Goal: Information Seeking & Learning: Compare options

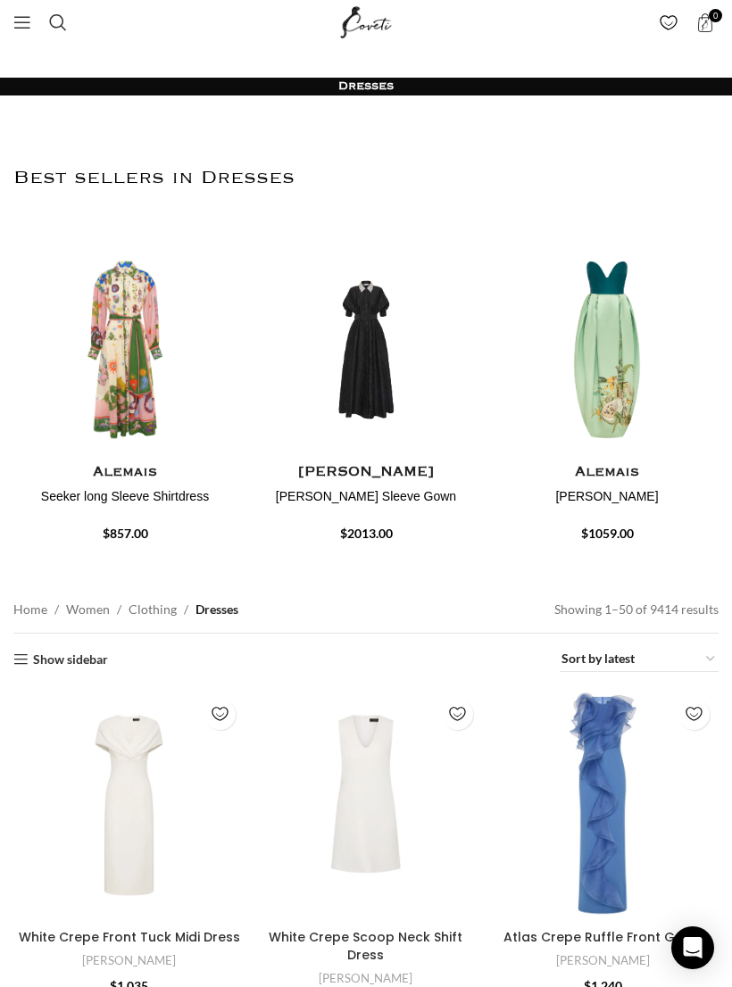
click at [21, 31] on link "Menu" at bounding box center [22, 22] width 36 height 36
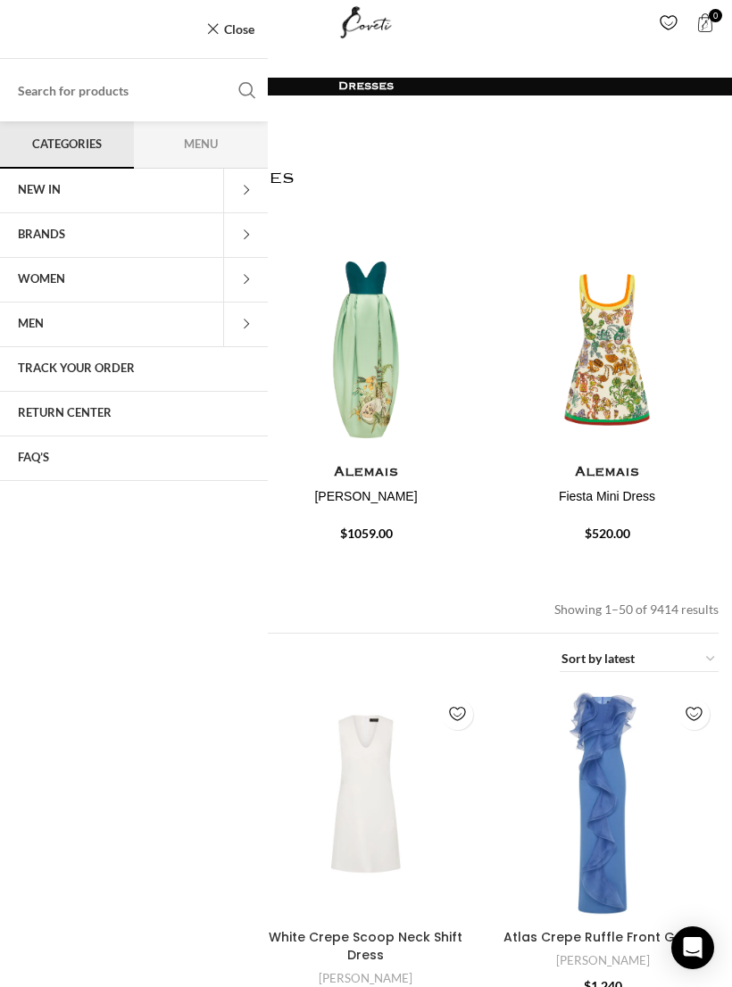
click at [250, 284] on span at bounding box center [245, 280] width 45 height 45
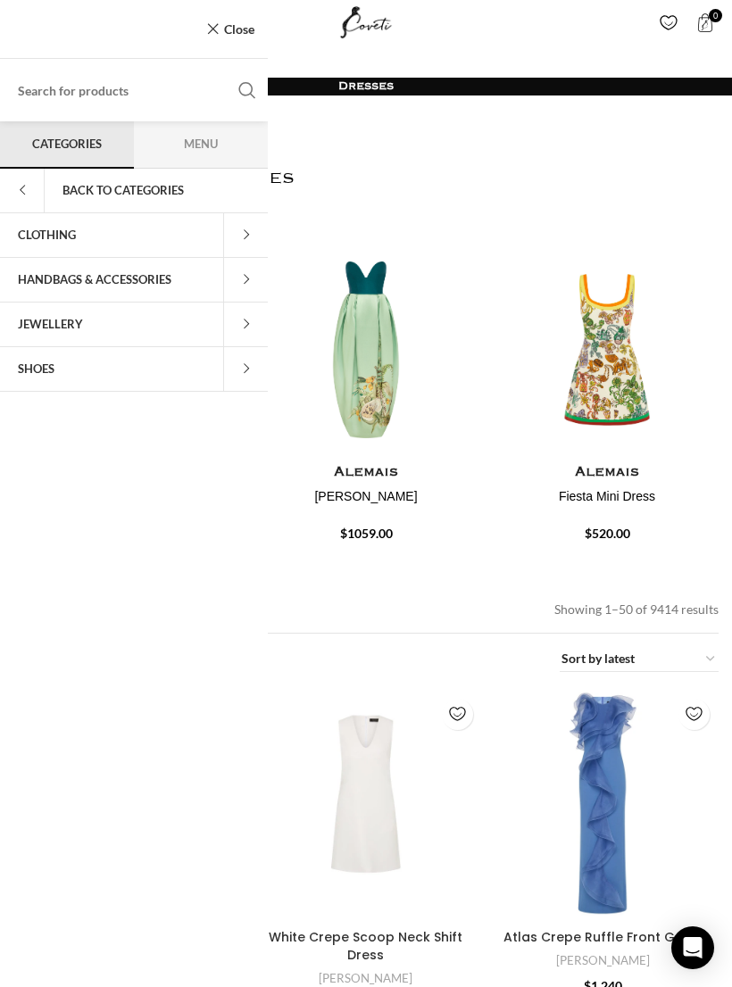
click at [252, 230] on span at bounding box center [245, 235] width 45 height 45
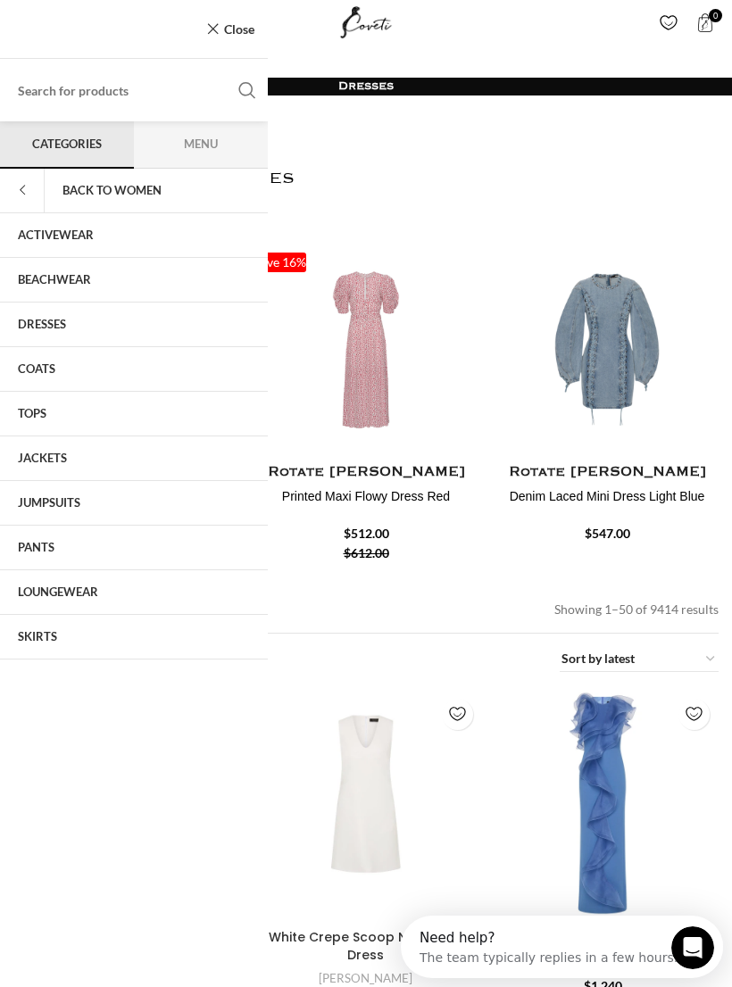
click at [45, 323] on link "DRESSES" at bounding box center [134, 324] width 268 height 45
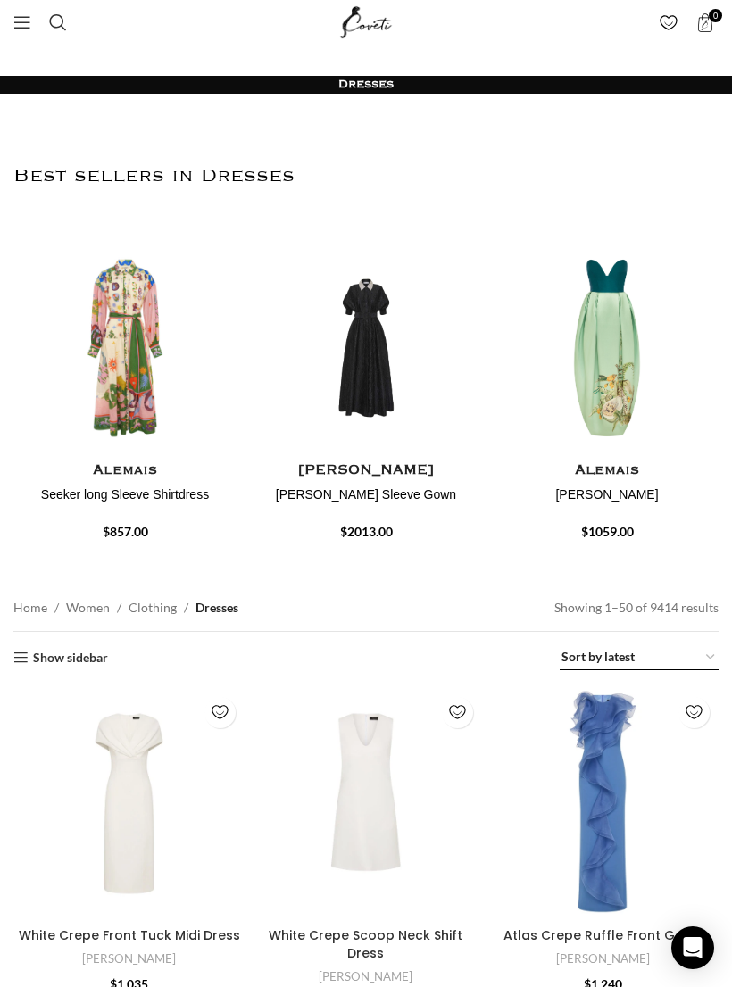
click at [647, 670] on select "Sort by popularity Sort by average rating Sort by latest Sort by price: low to …" at bounding box center [638, 657] width 159 height 25
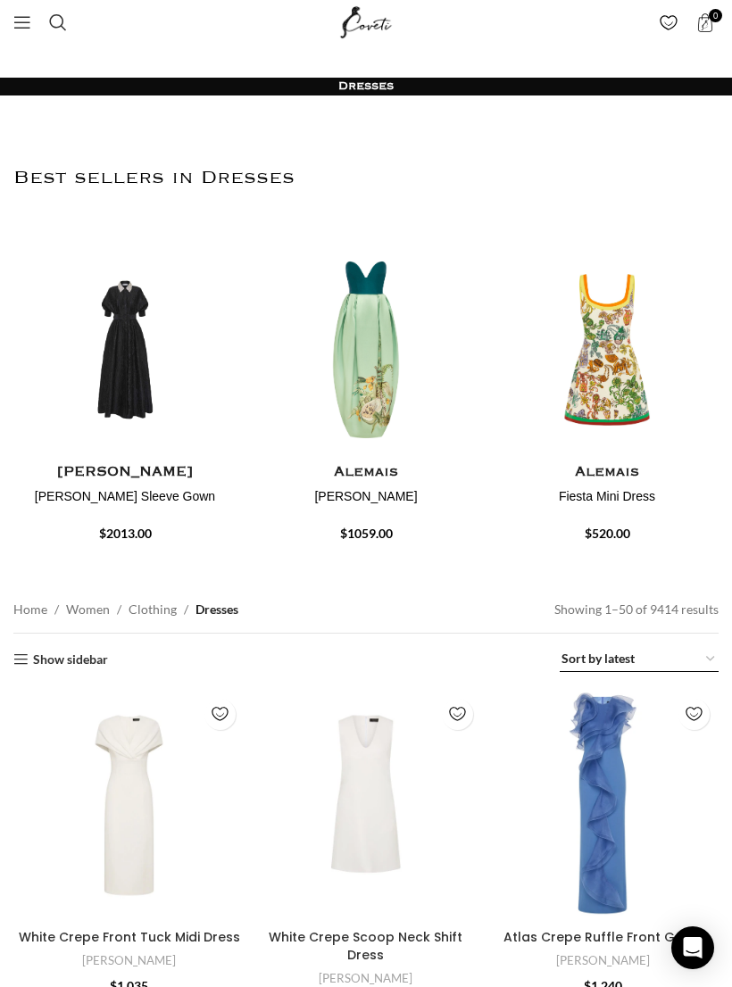
select select "price-desc"
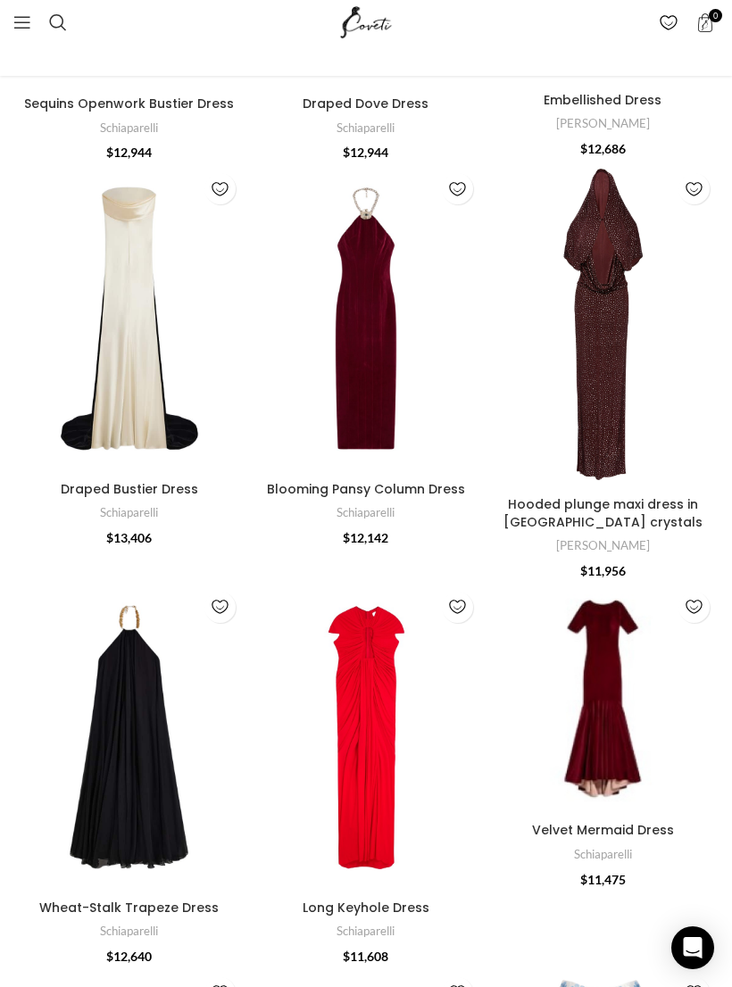
scroll to position [2840, 0]
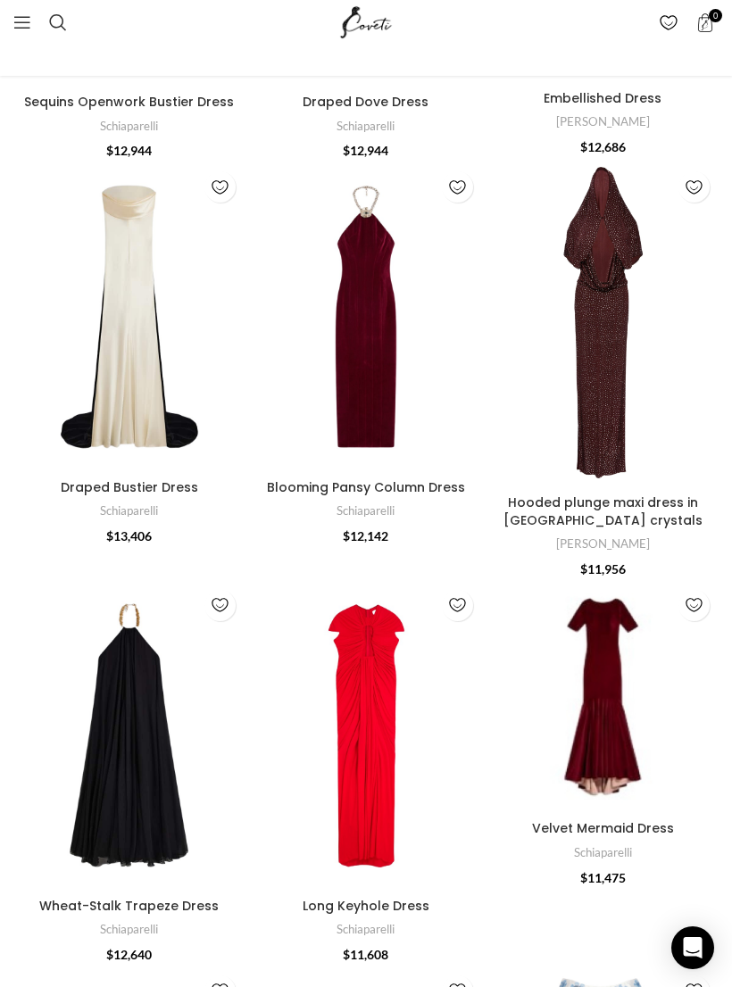
click at [137, 502] on link "Schiaparelli" at bounding box center [129, 510] width 58 height 17
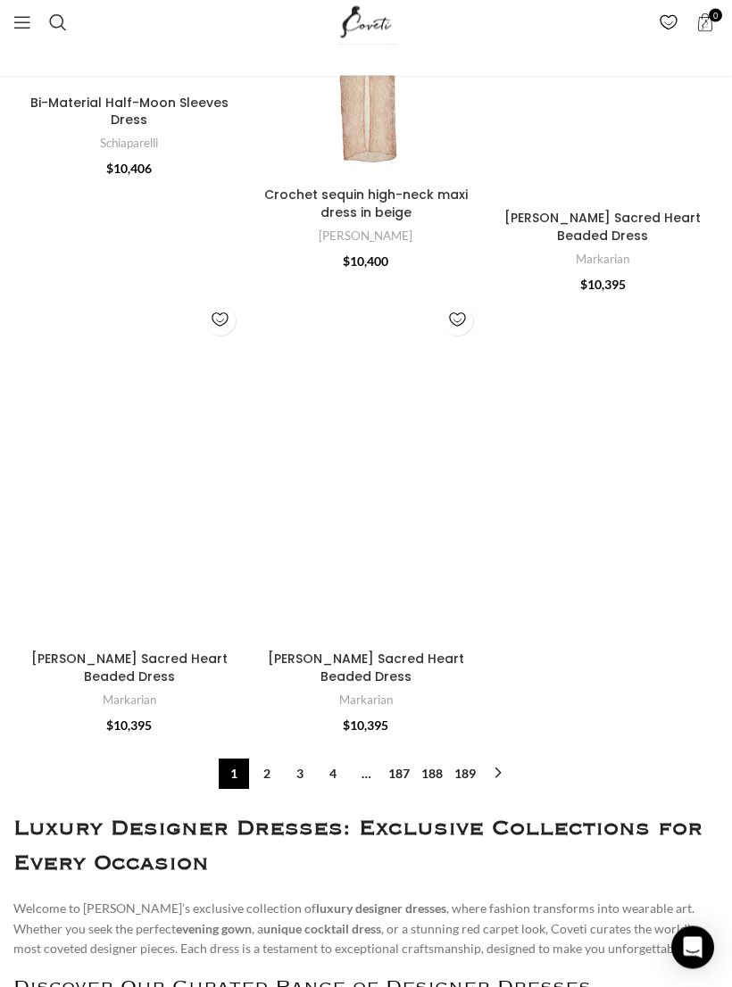
scroll to position [6023, 0]
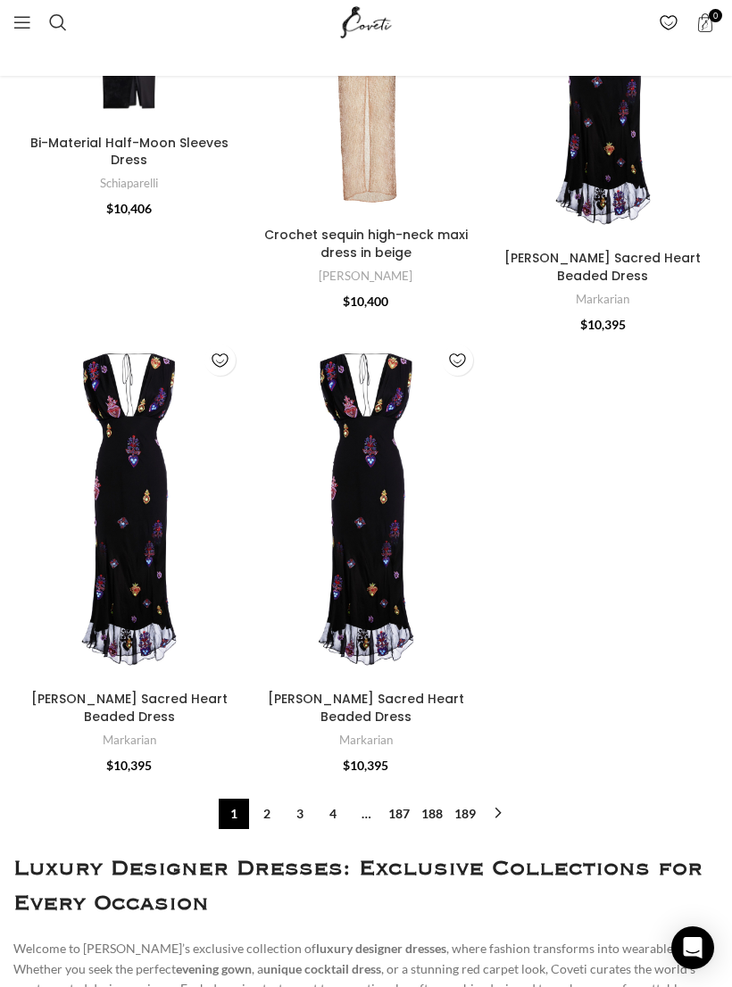
click at [277, 798] on link "2" at bounding box center [267, 813] width 30 height 30
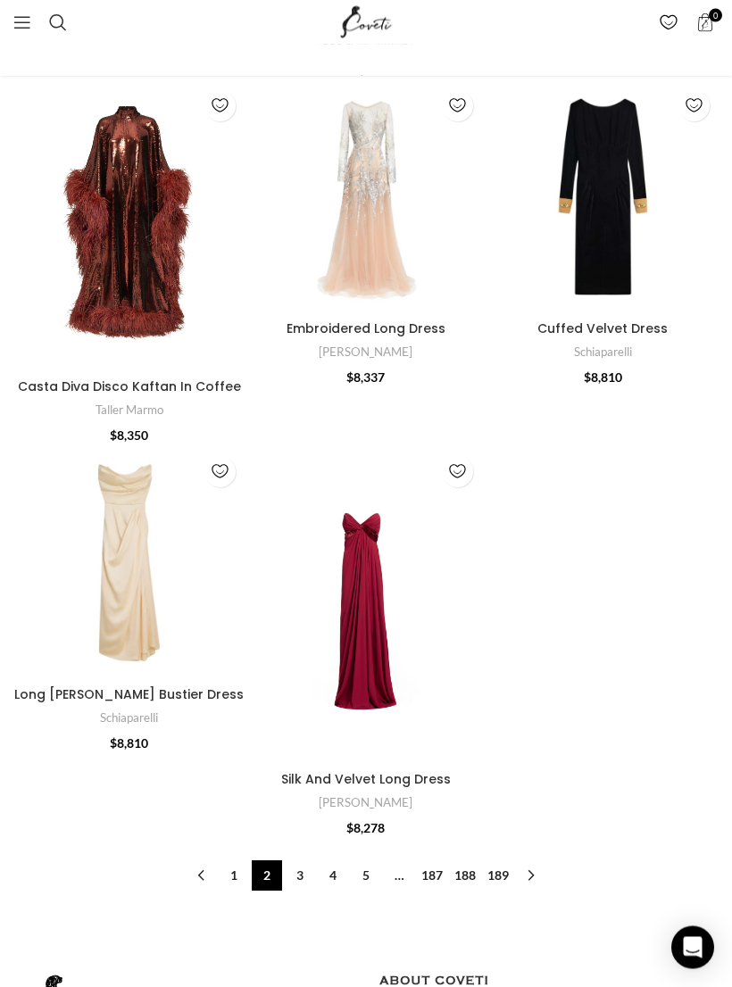
scroll to position [5421, 0]
click at [298, 860] on link "3" at bounding box center [300, 875] width 30 height 30
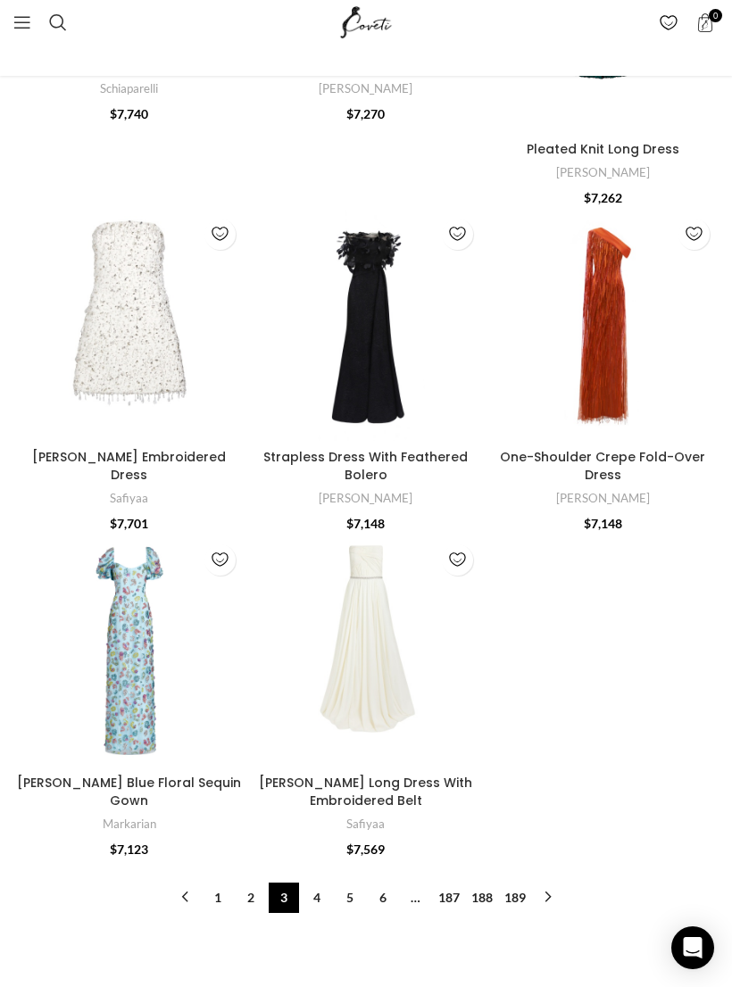
click at [319, 882] on link "4" at bounding box center [317, 897] width 30 height 30
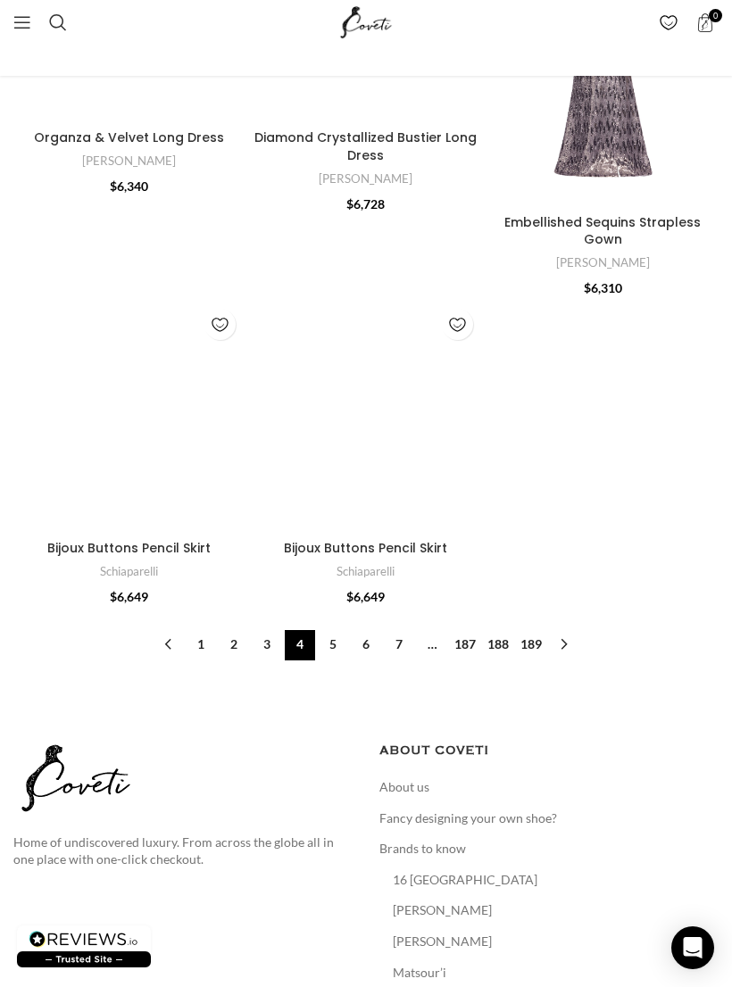
scroll to position [5434, 0]
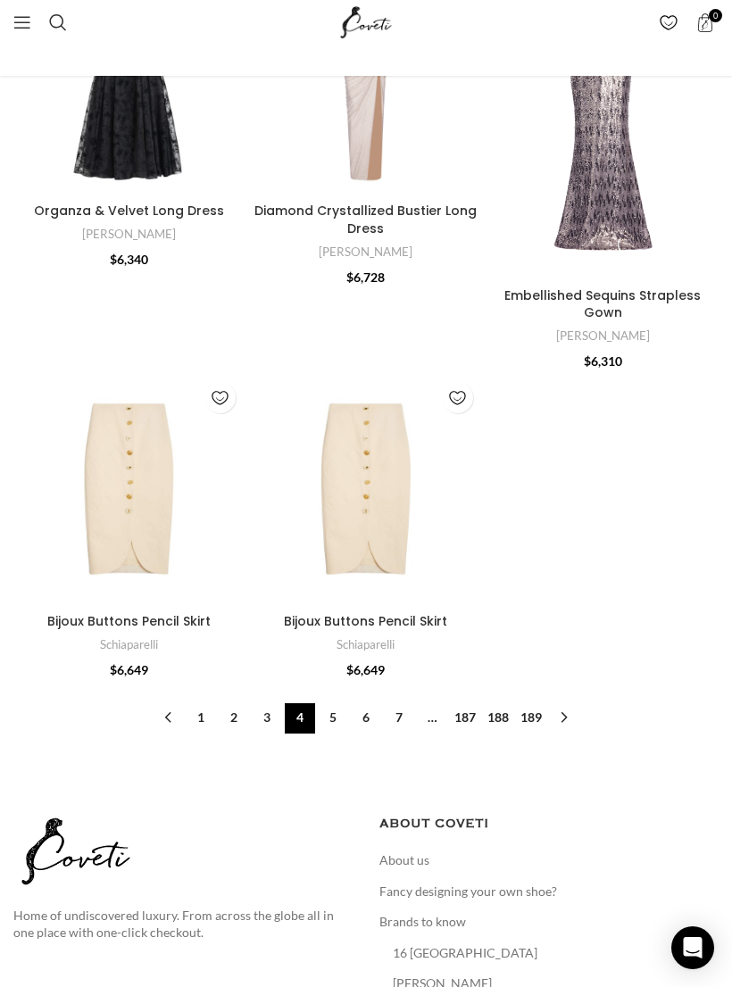
click at [333, 703] on link "5" at bounding box center [333, 718] width 30 height 30
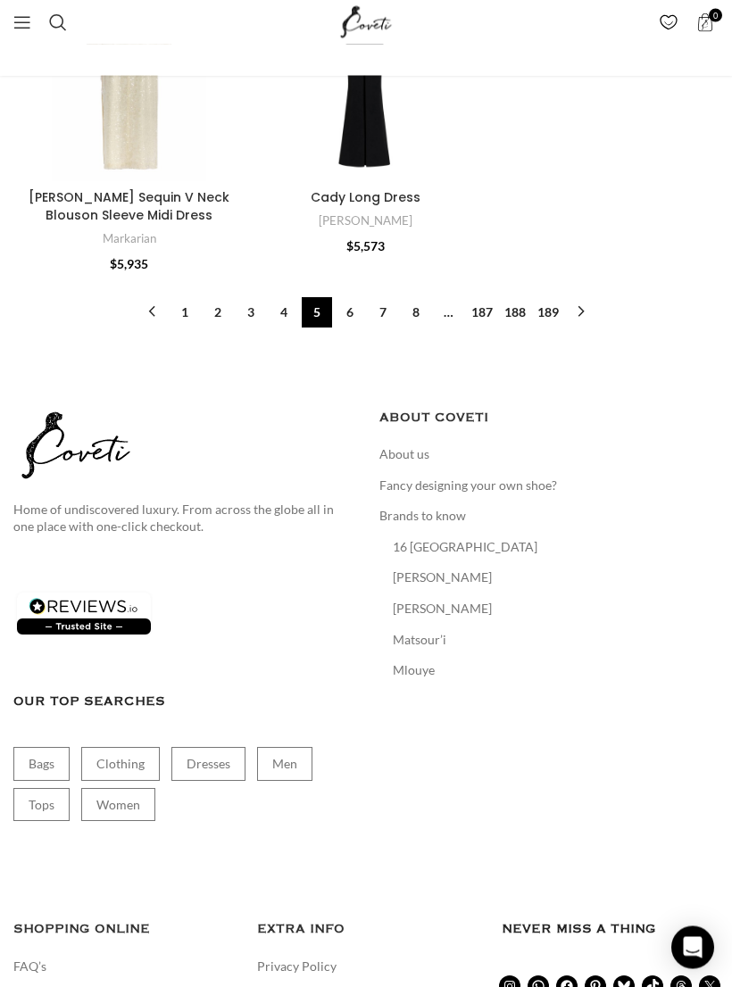
scroll to position [5767, 0]
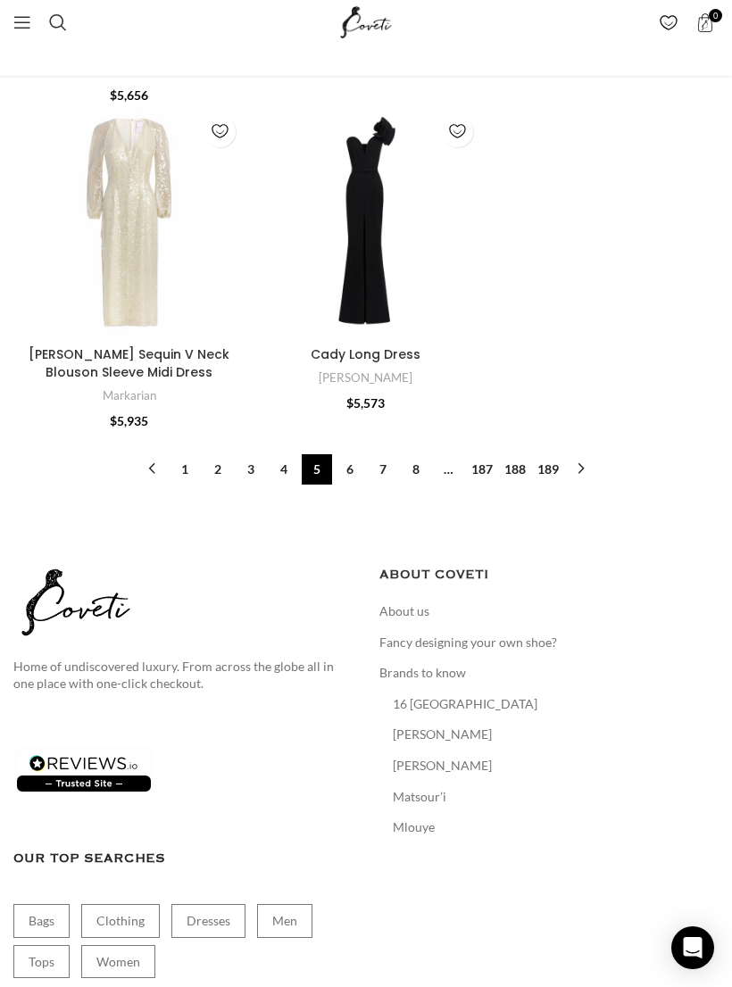
click at [356, 454] on link "6" at bounding box center [350, 469] width 30 height 30
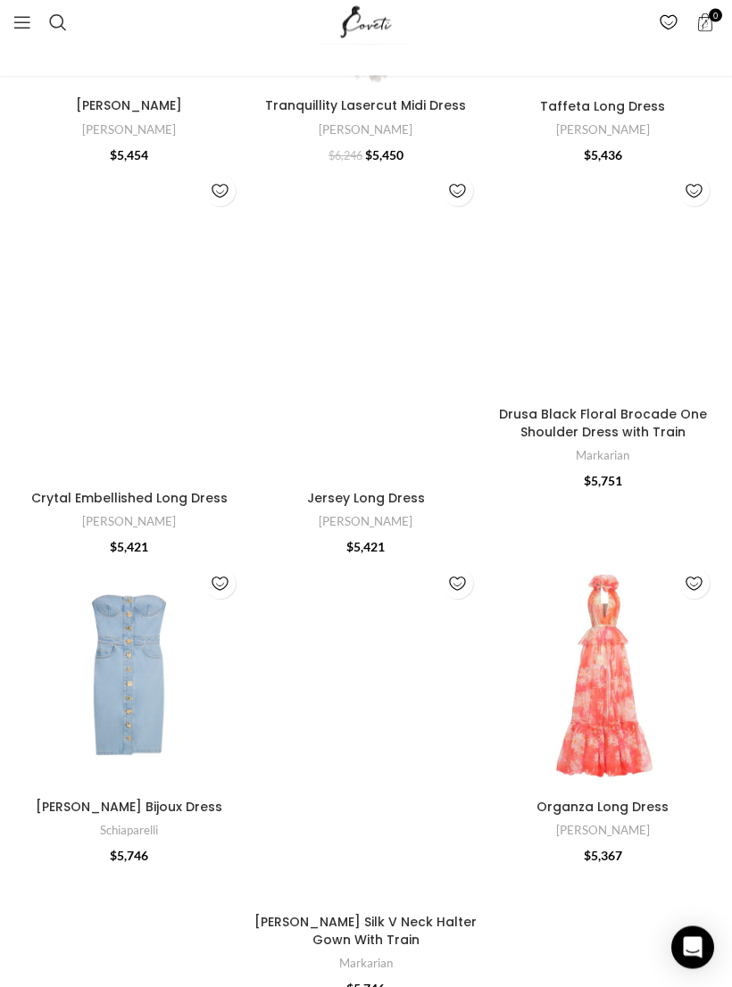
scroll to position [2848, 0]
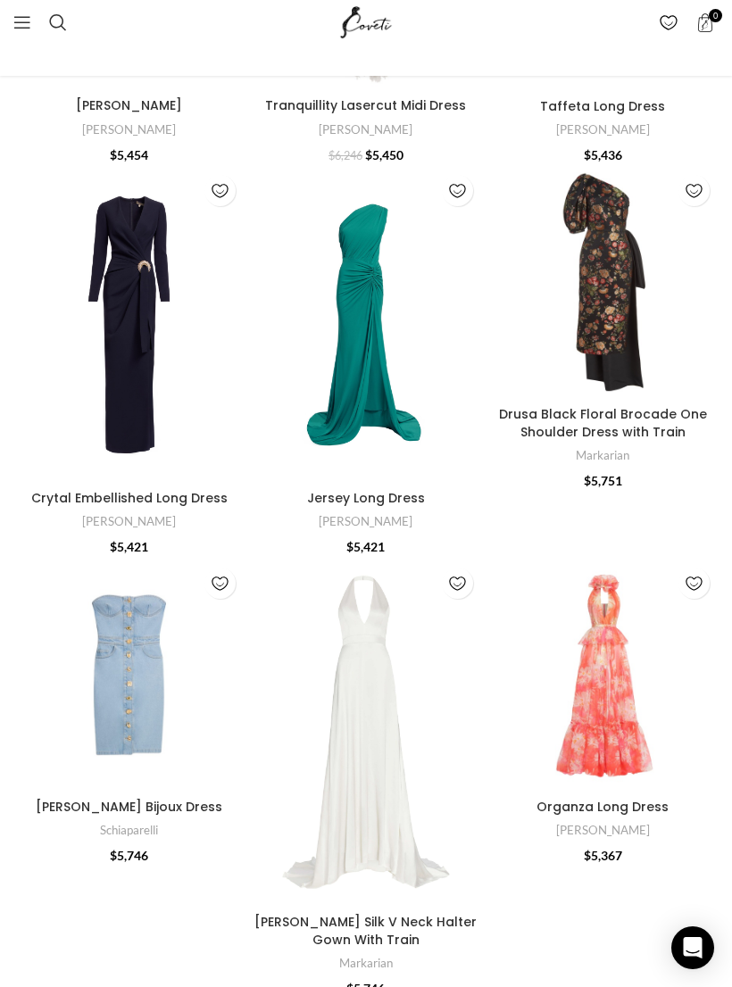
click at [382, 699] on img "Francoise White Silk V Neck Halter Gown With Train" at bounding box center [365, 731] width 231 height 347
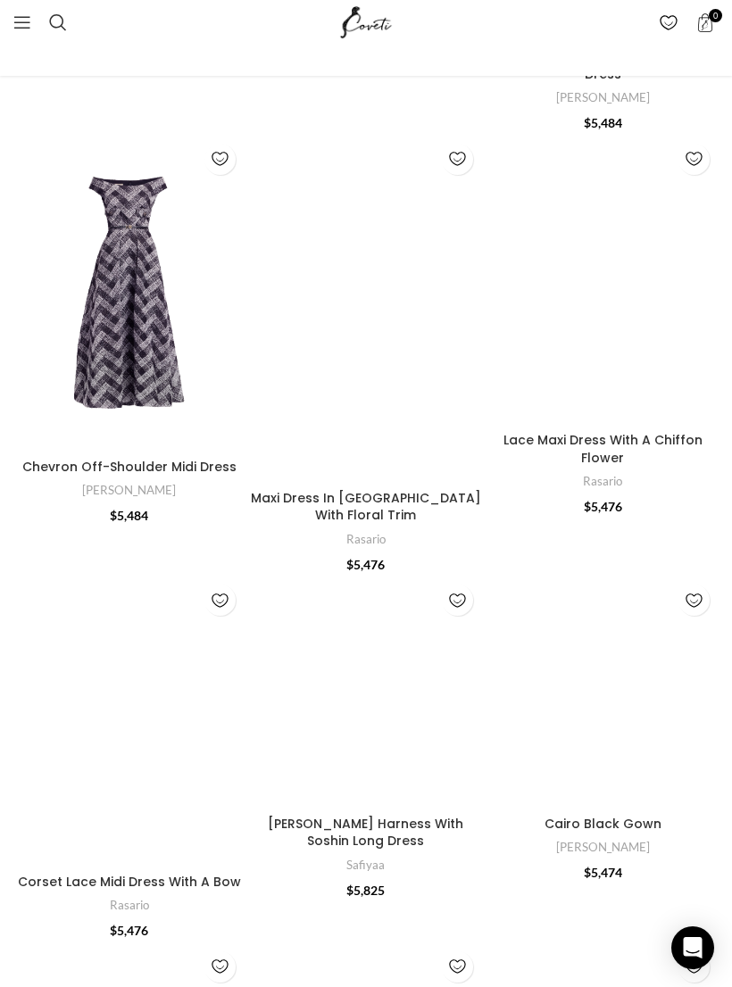
scroll to position [1455, 0]
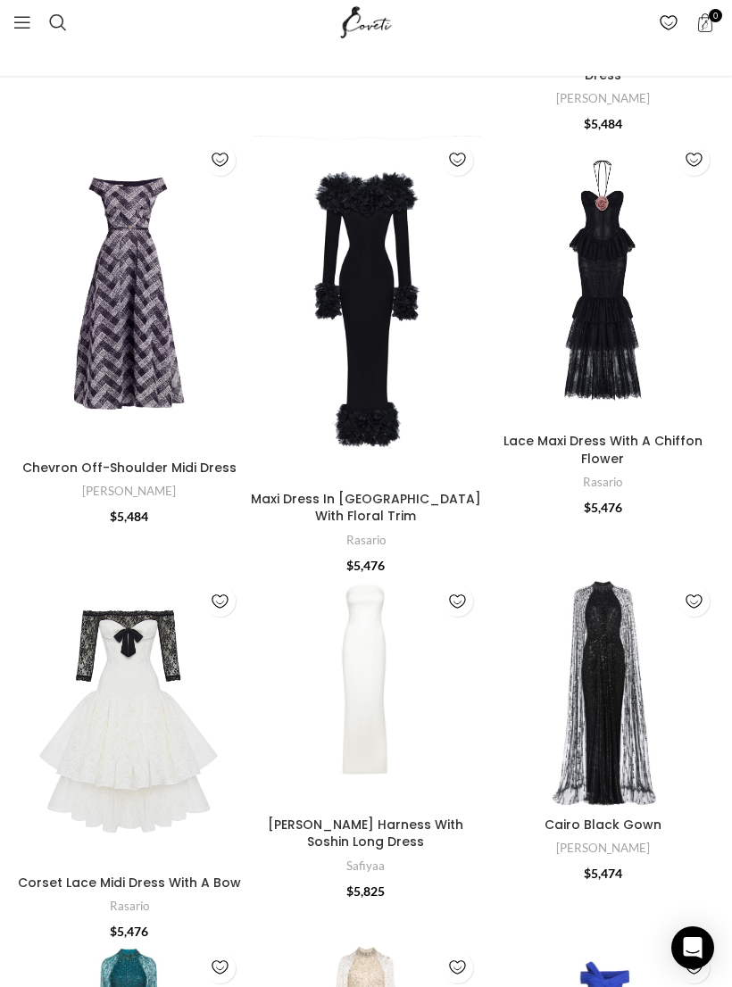
click at [609, 616] on img "Cairo Black Gown" at bounding box center [602, 691] width 231 height 231
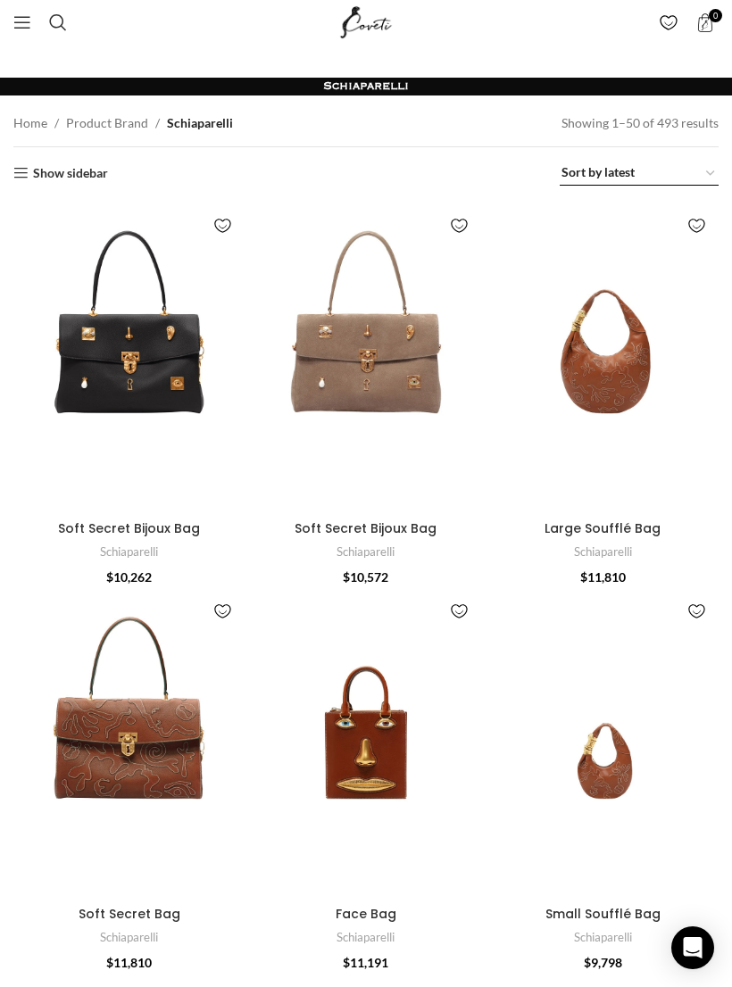
click at [669, 168] on select "Sort by popularity Sort by average rating Sort by latest Sort by price: low to …" at bounding box center [638, 173] width 159 height 25
select select "price-desc"
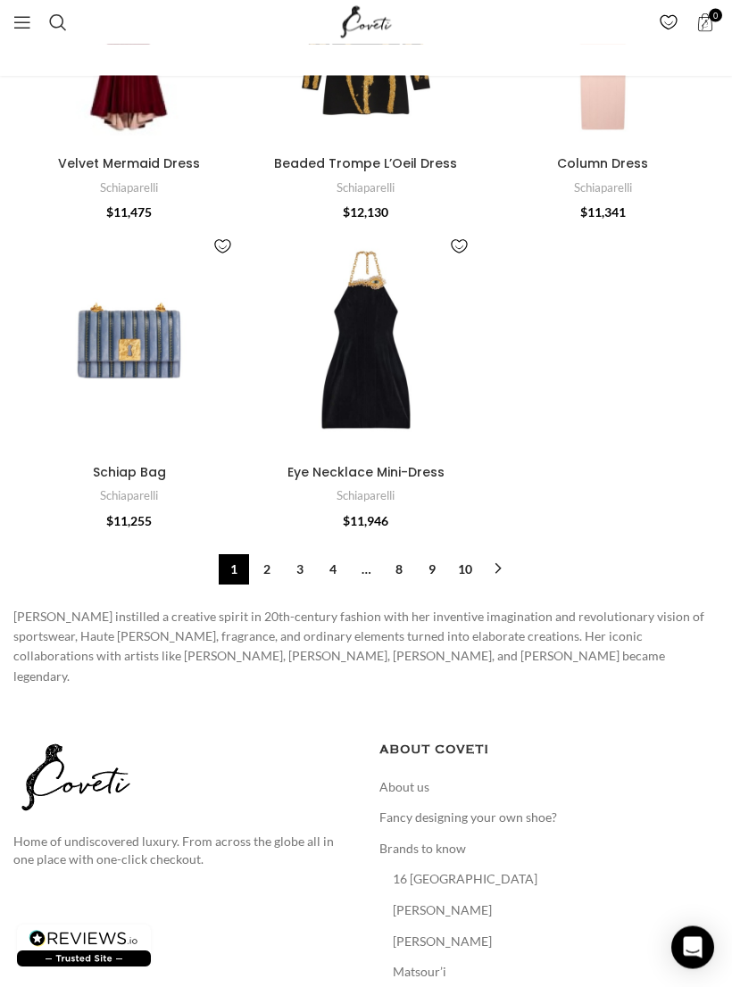
scroll to position [6020, 0]
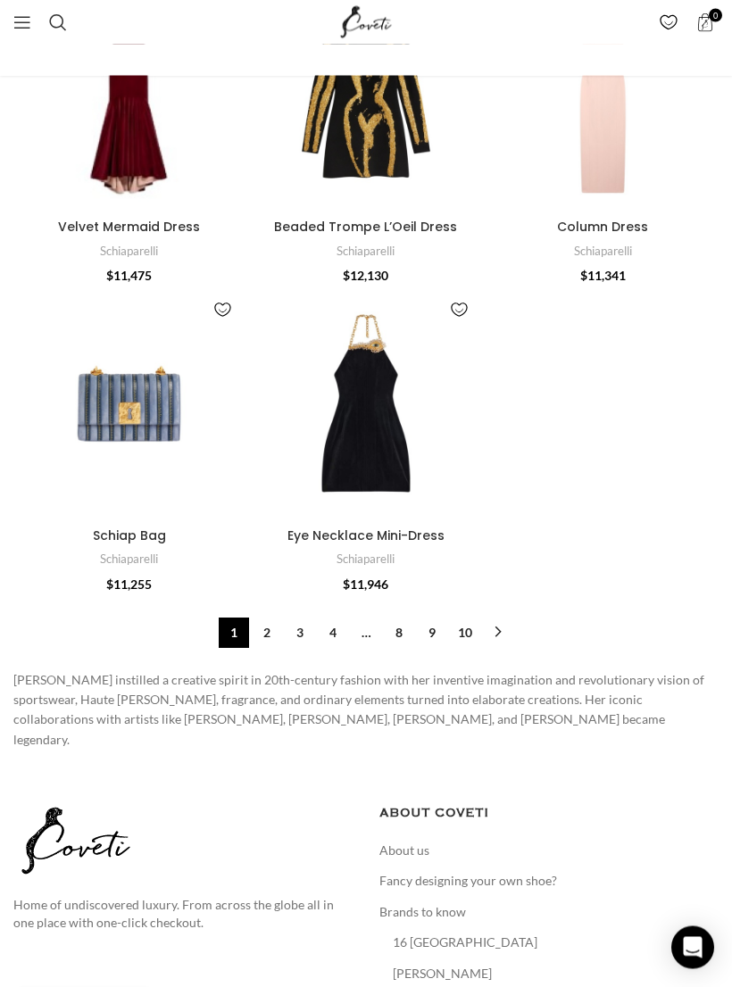
click at [268, 618] on link "2" at bounding box center [267, 633] width 30 height 30
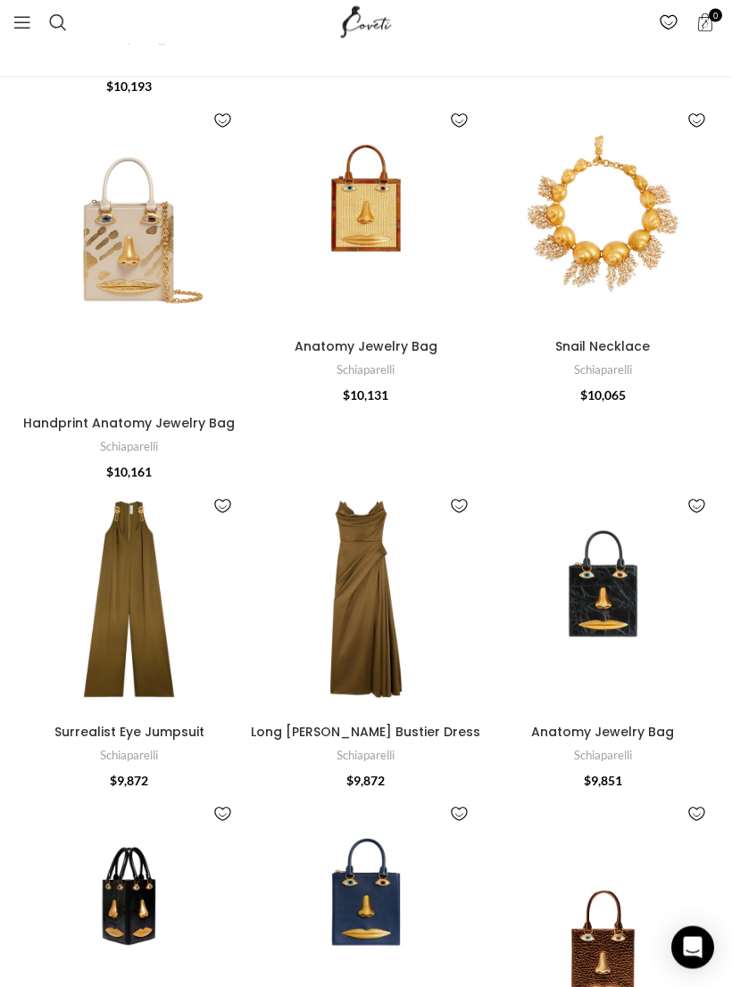
scroll to position [3996, 0]
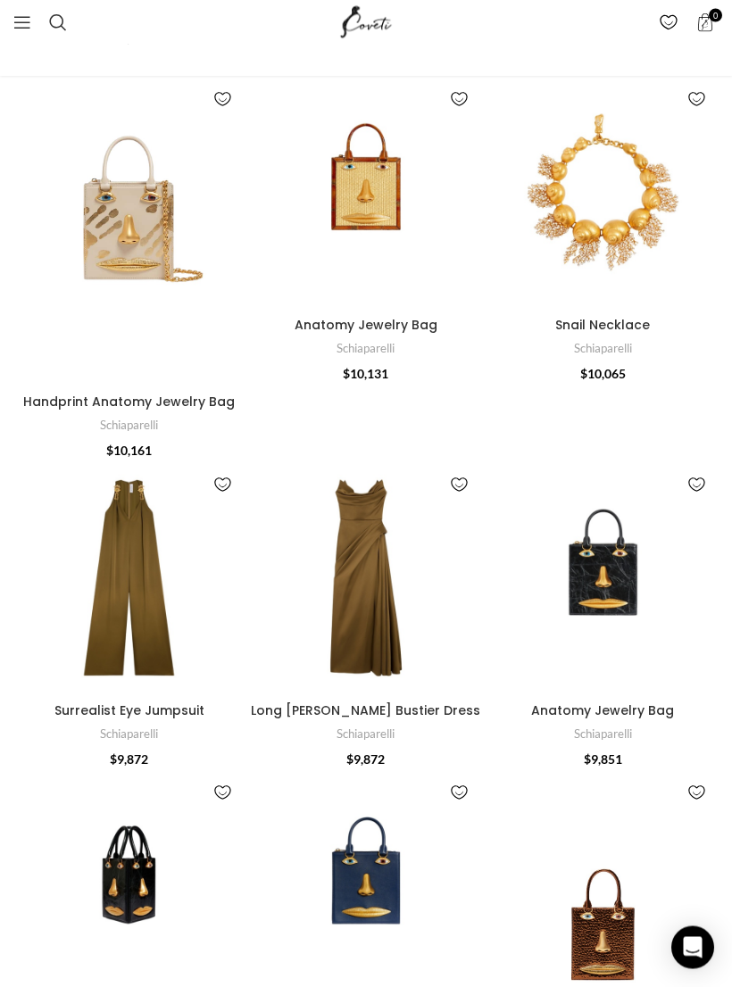
click at [360, 542] on img "Long Stoup Bustier Dress" at bounding box center [365, 578] width 231 height 231
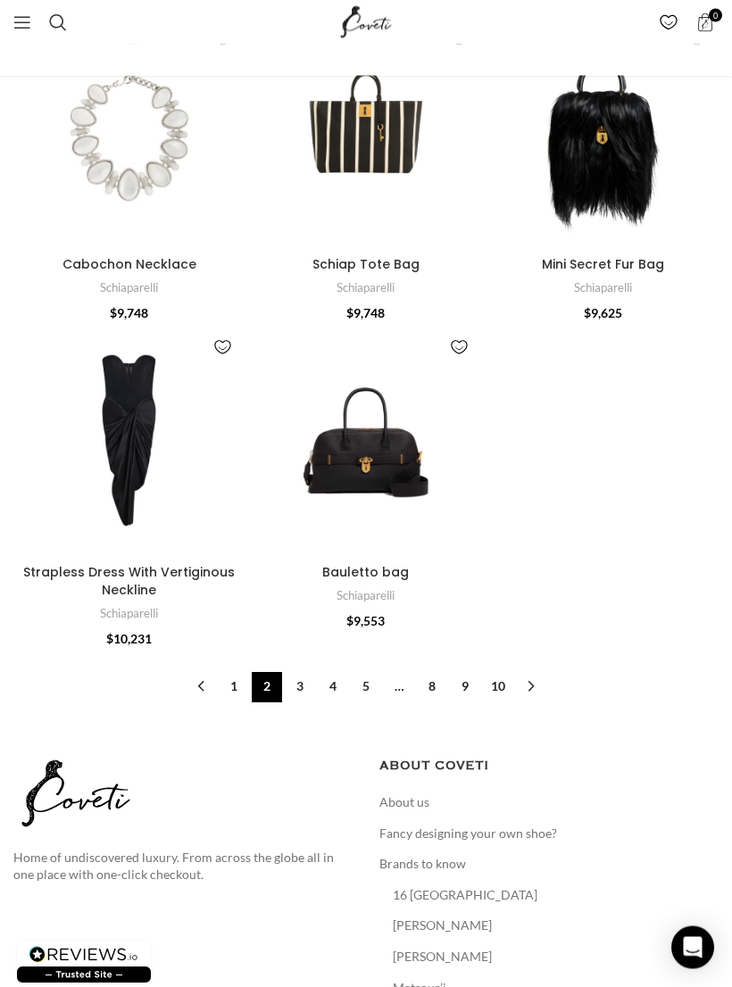
scroll to position [5508, 0]
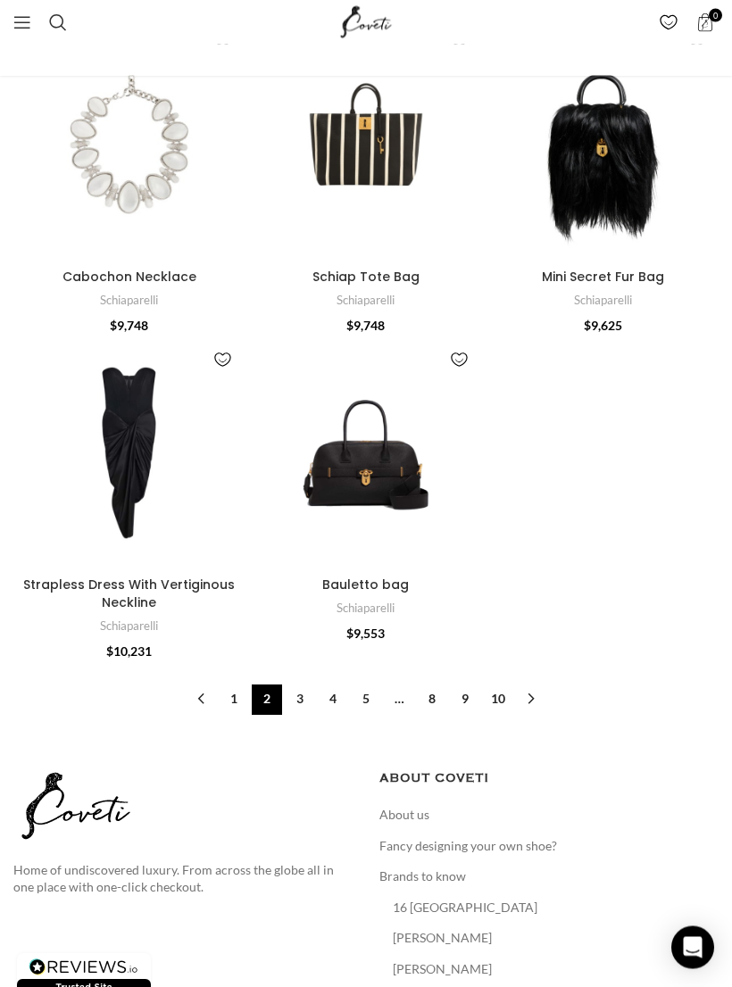
click at [302, 685] on link "3" at bounding box center [300, 700] width 30 height 30
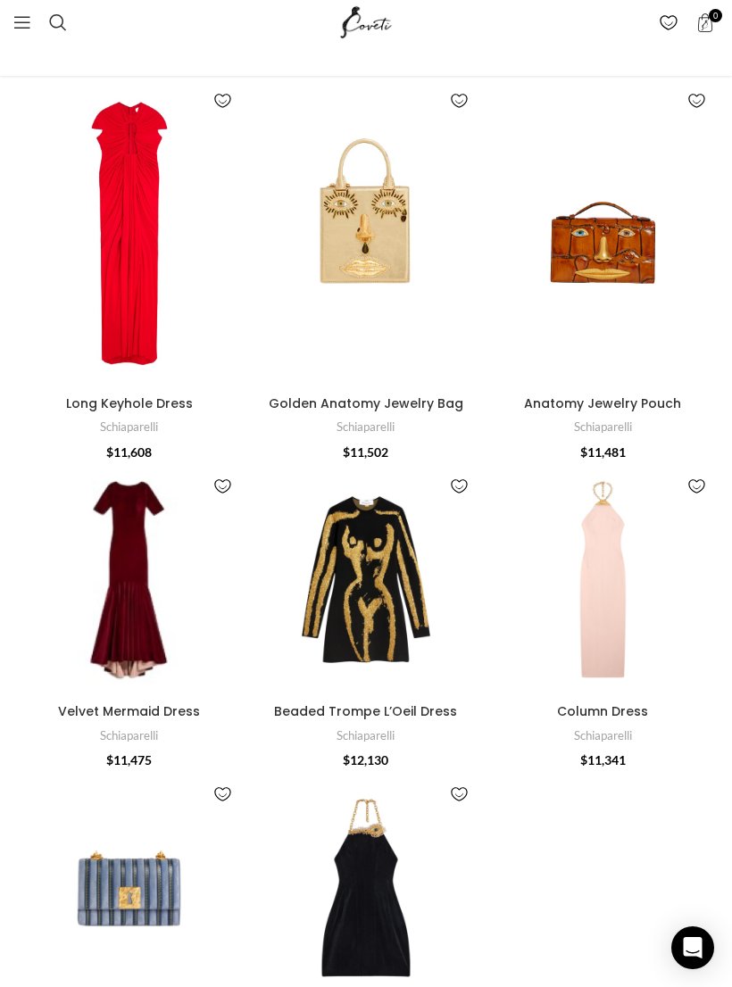
scroll to position [6048, 0]
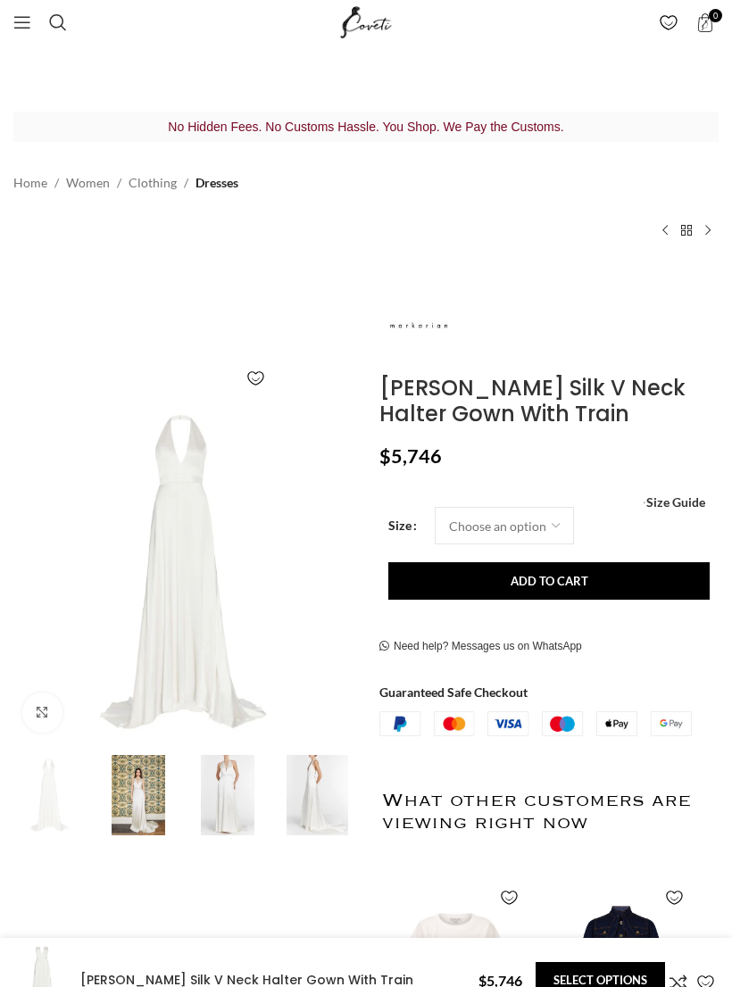
click at [153, 796] on img at bounding box center [138, 795] width 80 height 80
click at [150, 785] on img at bounding box center [138, 795] width 80 height 80
click at [231, 781] on img at bounding box center [227, 795] width 80 height 80
click at [324, 796] on img at bounding box center [317, 795] width 80 height 80
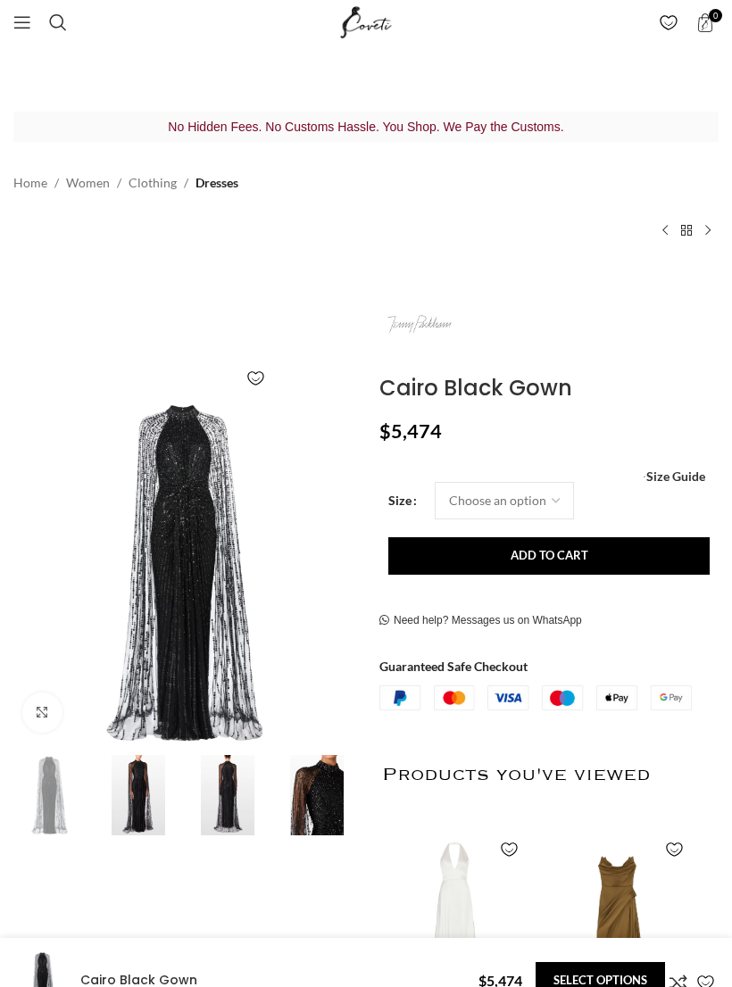
click at [233, 789] on img at bounding box center [227, 795] width 80 height 80
click at [319, 792] on img at bounding box center [317, 795] width 80 height 80
